Goal: Task Accomplishment & Management: Use online tool/utility

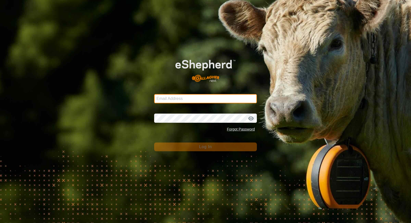
type input "[EMAIL_ADDRESS][DOMAIN_NAME]"
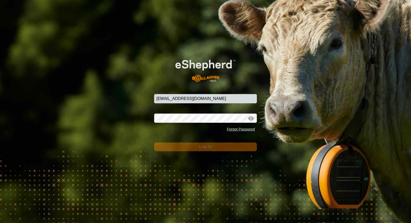
click at [228, 146] on button "Log In" at bounding box center [205, 147] width 103 height 9
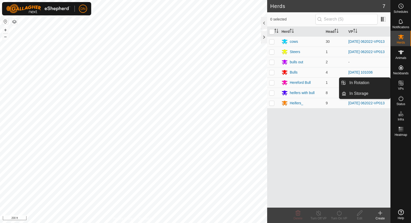
click at [402, 82] on icon at bounding box center [401, 83] width 6 height 6
click at [365, 81] on link "In Rotation" at bounding box center [368, 83] width 44 height 10
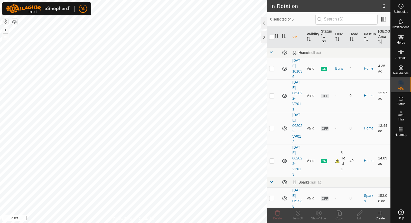
click at [274, 161] on td at bounding box center [273, 161] width 12 height 33
checkbox input "true"
click at [341, 214] on icon at bounding box center [339, 213] width 6 height 6
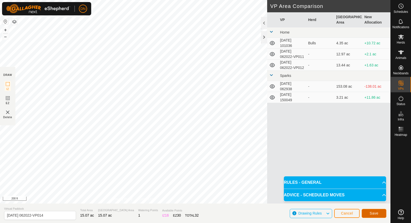
click at [371, 211] on button "Save" at bounding box center [373, 213] width 25 height 9
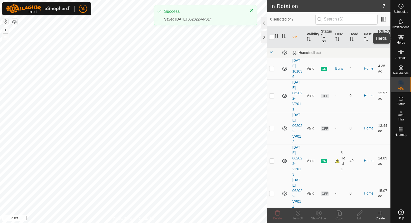
click at [401, 36] on icon at bounding box center [401, 37] width 6 height 5
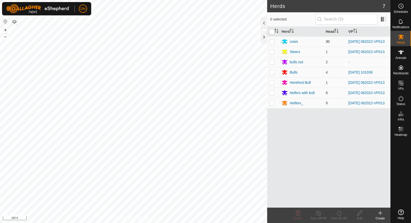
click at [271, 42] on p-checkbox at bounding box center [271, 42] width 5 height 4
checkbox input "true"
click at [273, 53] on p-checkbox at bounding box center [271, 52] width 5 height 4
checkbox input "true"
click at [271, 85] on p-checkbox at bounding box center [271, 83] width 5 height 4
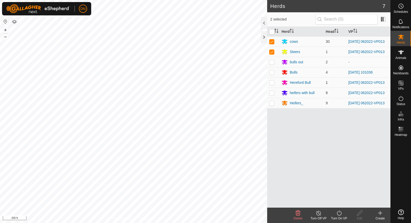
checkbox input "true"
drag, startPoint x: 272, startPoint y: 96, endPoint x: 272, endPoint y: 101, distance: 5.4
click at [272, 98] on td at bounding box center [273, 93] width 12 height 10
checkbox input "true"
click at [272, 105] on p-tablecheckbox at bounding box center [271, 103] width 5 height 4
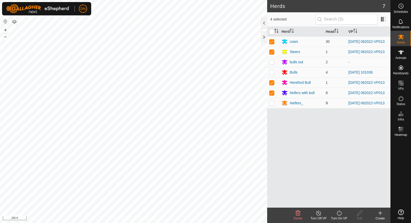
checkbox input "true"
click at [336, 214] on icon at bounding box center [339, 213] width 6 height 6
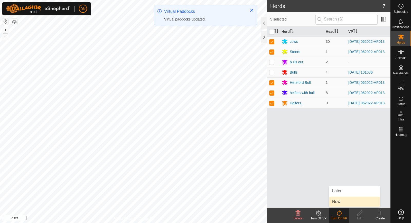
click at [334, 205] on link "Now" at bounding box center [354, 202] width 51 height 10
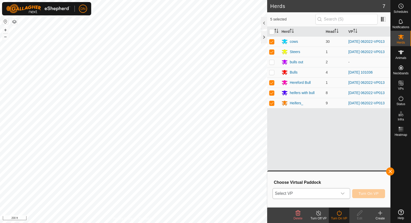
click at [341, 193] on icon "dropdown trigger" at bounding box center [342, 194] width 4 height 4
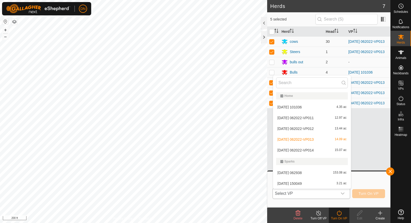
click at [325, 147] on li "[DATE] 062022-VP014 15.07 ac" at bounding box center [312, 150] width 78 height 10
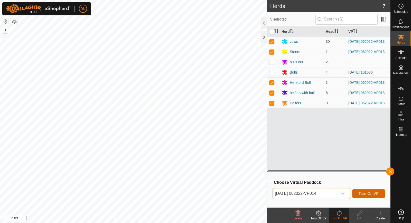
click at [368, 190] on button "Turn On VP" at bounding box center [368, 193] width 33 height 9
